Goal: Complete application form

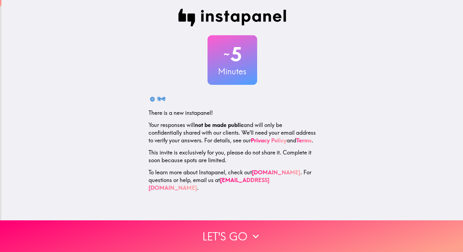
click at [192, 114] on span "There is a new instapanel!" at bounding box center [181, 112] width 64 height 7
click at [287, 104] on div "Português" at bounding box center [233, 99] width 168 height 11
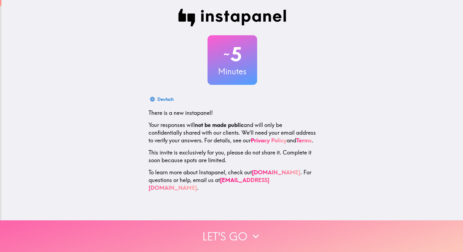
click at [244, 230] on button "Let's go" at bounding box center [231, 236] width 463 height 32
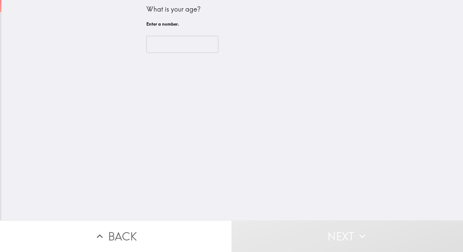
click at [182, 48] on input "number" at bounding box center [182, 44] width 72 height 17
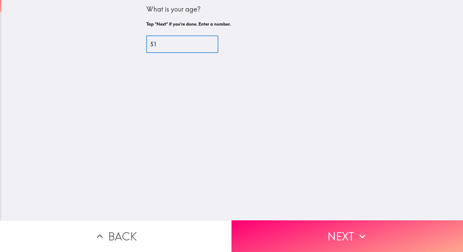
type input "51"
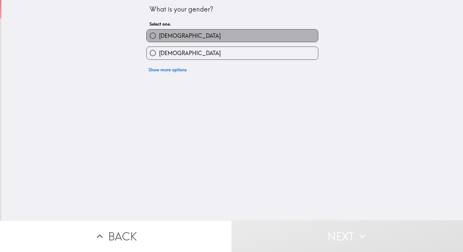
click at [165, 35] on span "[DEMOGRAPHIC_DATA]" at bounding box center [190, 36] width 62 height 8
click at [159, 35] on input "[DEMOGRAPHIC_DATA]" at bounding box center [153, 35] width 12 height 12
radio input "true"
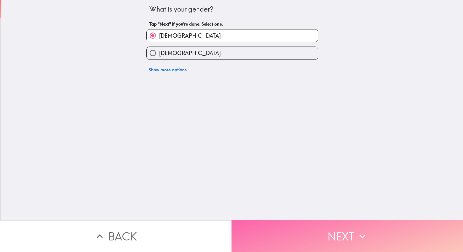
click at [319, 231] on button "Next" at bounding box center [346, 236] width 231 height 32
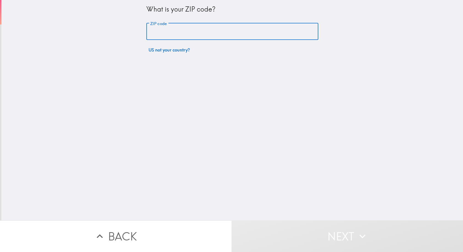
click at [188, 33] on input "ZIP code" at bounding box center [232, 31] width 172 height 17
type input "66868"
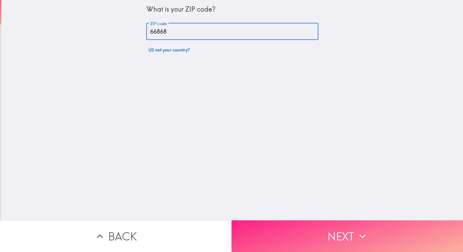
click at [336, 233] on button "Next" at bounding box center [346, 236] width 231 height 32
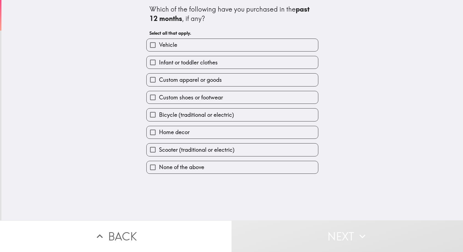
click at [236, 166] on label "None of the above" at bounding box center [232, 167] width 171 height 12
click at [159, 166] on input "None of the above" at bounding box center [153, 167] width 12 height 12
checkbox input "true"
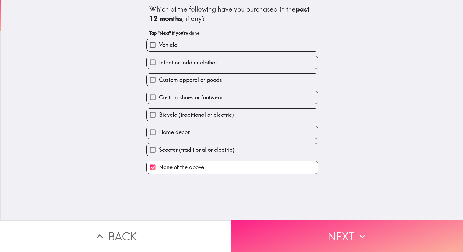
click at [357, 230] on icon "button" at bounding box center [362, 236] width 12 height 12
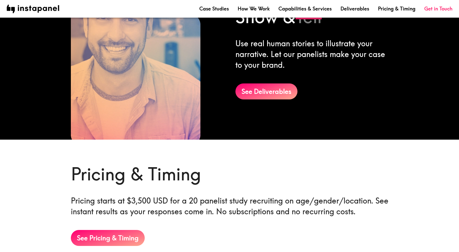
scroll to position [882, 0]
